Goal: Information Seeking & Learning: Compare options

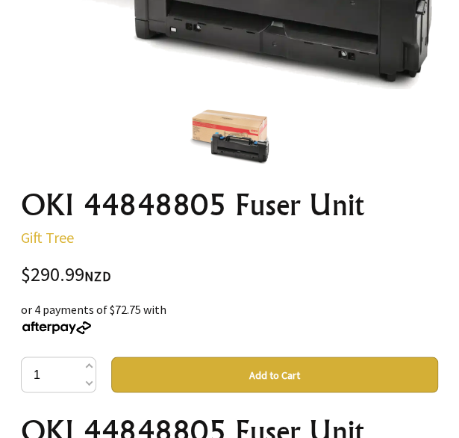
scroll to position [897, 0]
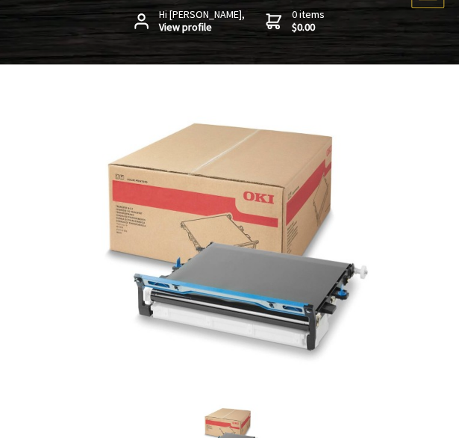
scroll to position [75, 0]
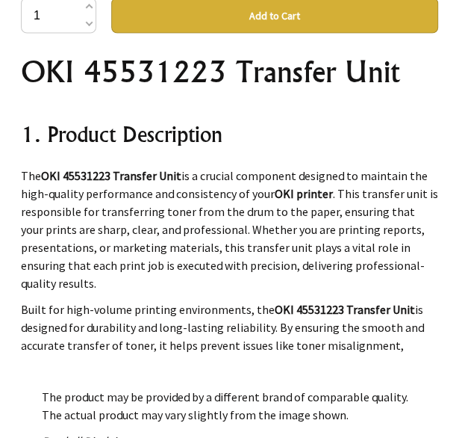
scroll to position [523, 0]
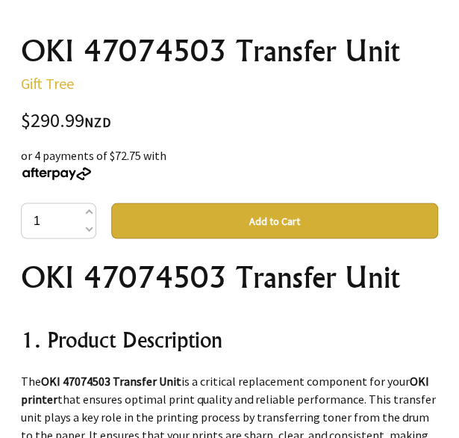
scroll to position [598, 0]
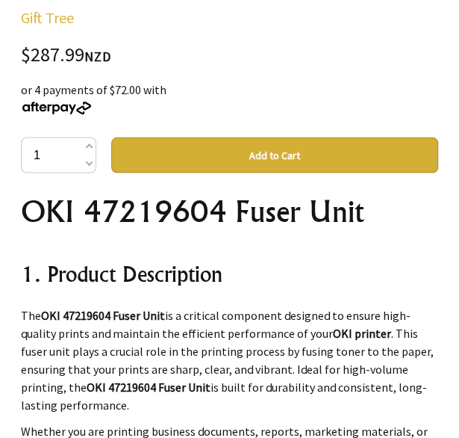
scroll to position [672, 0]
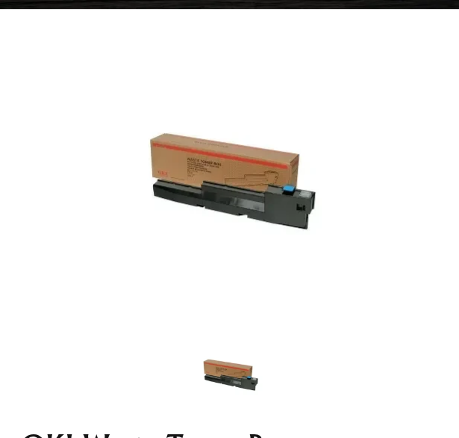
scroll to position [75, 0]
